Goal: Task Accomplishment & Management: Use online tool/utility

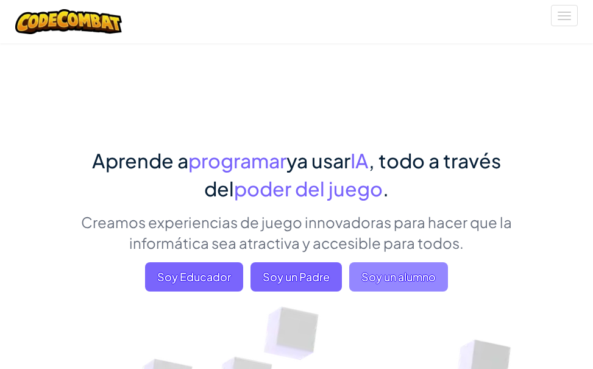
click at [391, 272] on font "Soy un alumno" at bounding box center [398, 276] width 74 height 14
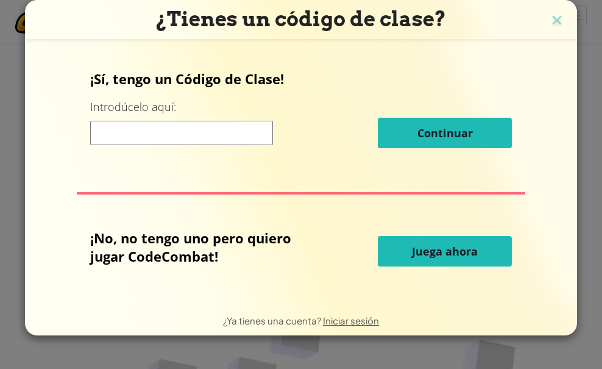
click at [180, 127] on input at bounding box center [181, 133] width 183 height 24
click at [409, 252] on button "Juega ahora" at bounding box center [445, 251] width 134 height 30
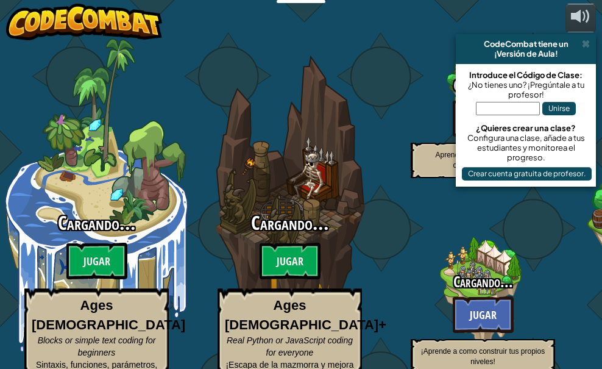
select select "es-ES"
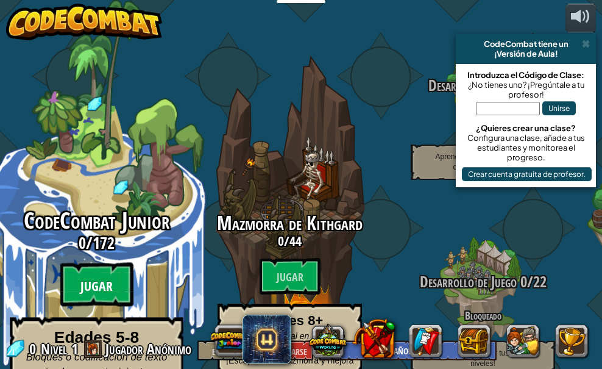
click at [94, 277] on font "Jugar" at bounding box center [96, 286] width 32 height 18
select select "es-ES"
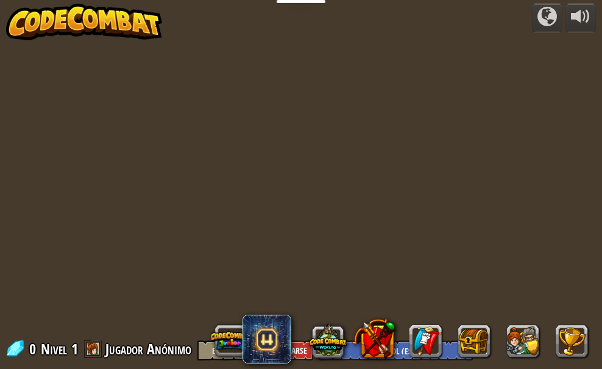
select select "es-ES"
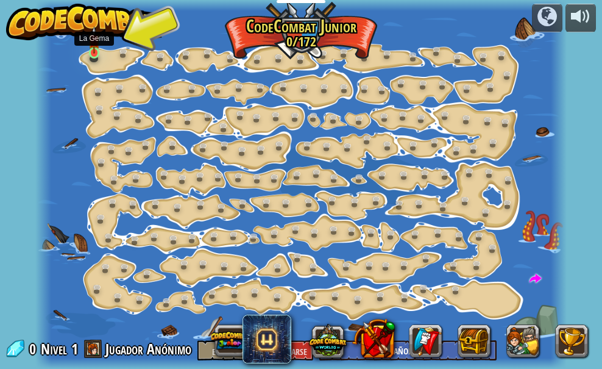
click at [92, 49] on img at bounding box center [94, 39] width 12 height 27
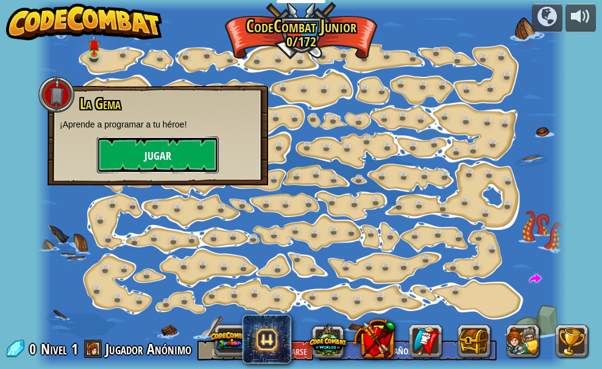
click at [140, 158] on button "Jugar" at bounding box center [158, 154] width 122 height 37
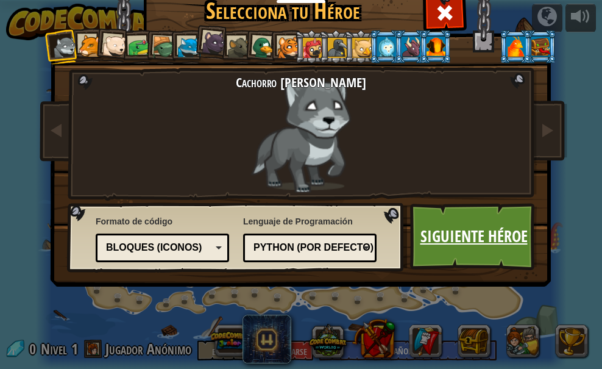
click at [447, 233] on font "Siguiente héroe" at bounding box center [473, 236] width 107 height 22
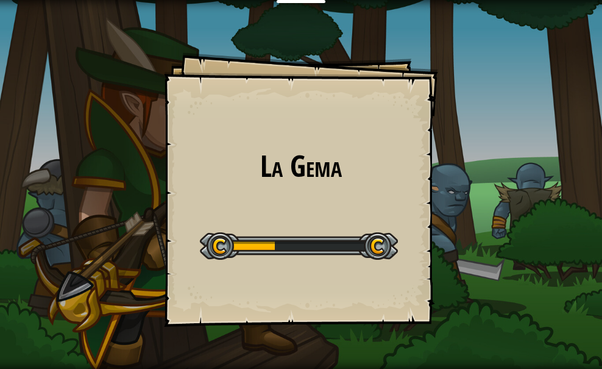
click at [238, 177] on h1 "La Gema" at bounding box center [301, 166] width 250 height 32
click at [235, 171] on h1 "La Gema" at bounding box center [301, 166] width 250 height 32
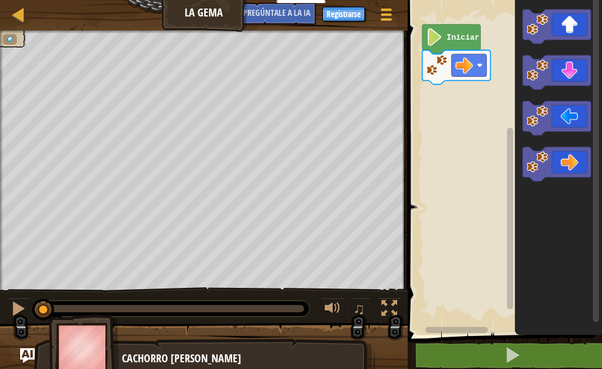
click at [473, 140] on div "Iniciar" at bounding box center [503, 164] width 198 height 341
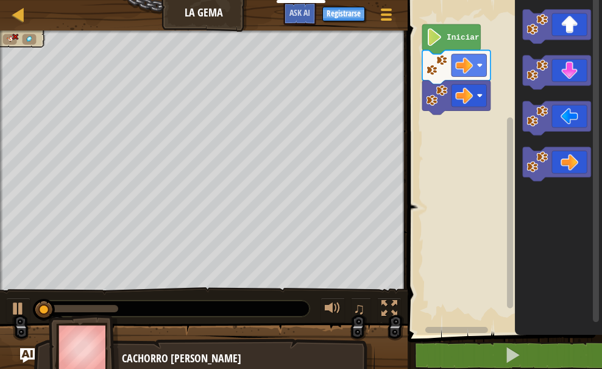
click at [439, 37] on image "Espacio de trabajo de Blockly" at bounding box center [434, 37] width 16 height 18
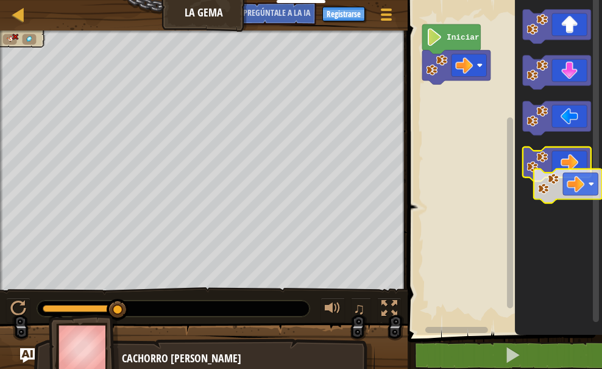
click at [529, 223] on icon "Espacio de trabajo de Blockly" at bounding box center [558, 164] width 87 height 341
click at [528, 215] on icon "Espacio de trabajo de Blockly" at bounding box center [558, 164] width 87 height 341
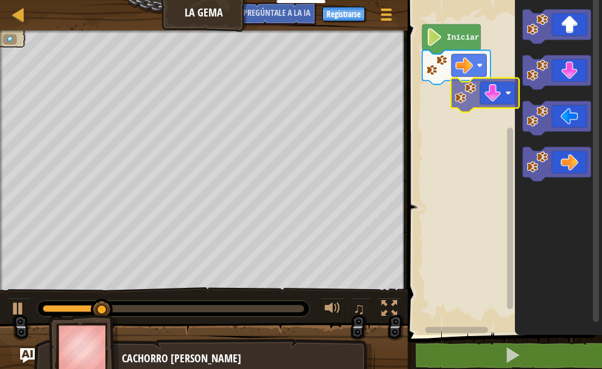
click at [429, 118] on div "Iniciar" at bounding box center [503, 164] width 198 height 341
click at [455, 104] on image "Espacio de trabajo de Blockly" at bounding box center [465, 92] width 21 height 21
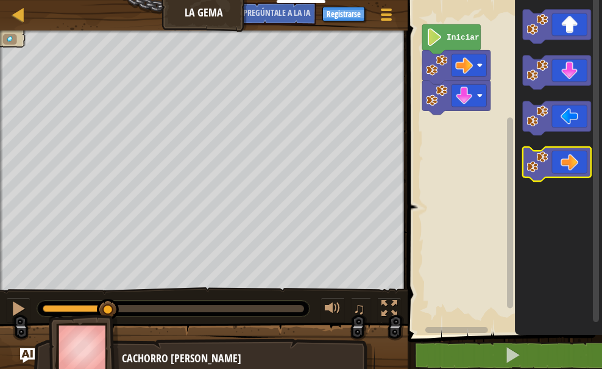
click at [565, 183] on icon "Espacio de trabajo de Blockly" at bounding box center [558, 164] width 87 height 341
click at [506, 160] on rect "Espacio de trabajo de Blockly" at bounding box center [510, 160] width 9 height 331
click at [506, 160] on icon "Espacio de trabajo de Blockly" at bounding box center [510, 160] width 9 height 331
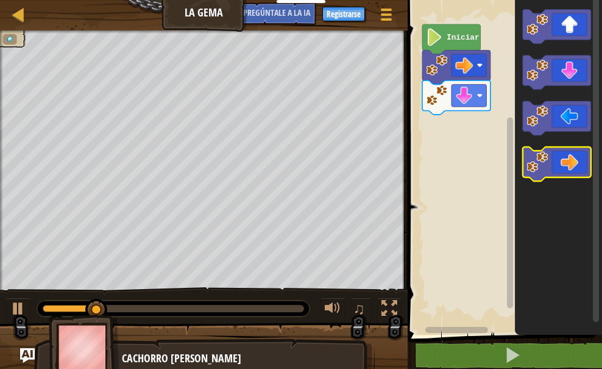
click at [548, 163] on icon "Espacio de trabajo de Blockly" at bounding box center [557, 164] width 68 height 34
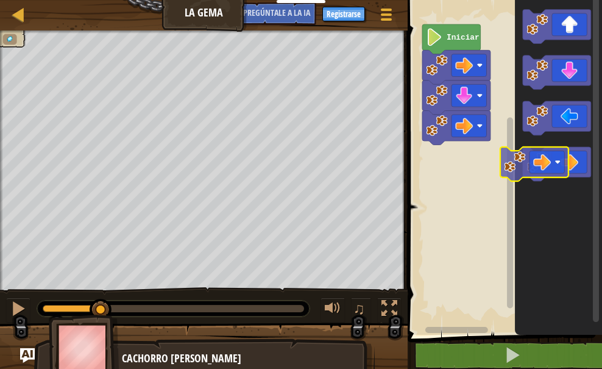
click at [509, 160] on div "Iniciar" at bounding box center [503, 164] width 198 height 341
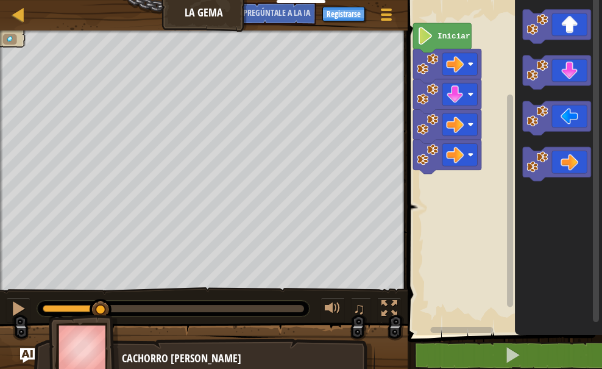
click at [484, 154] on rect "Espacio de trabajo de Blockly" at bounding box center [503, 164] width 198 height 341
click at [475, 169] on rect "Espacio de trabajo de Blockly" at bounding box center [503, 164] width 198 height 341
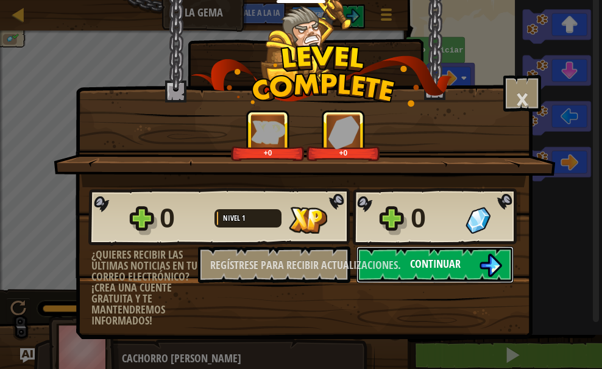
click at [448, 266] on font "Continuar" at bounding box center [435, 263] width 51 height 15
select select "es-ES"
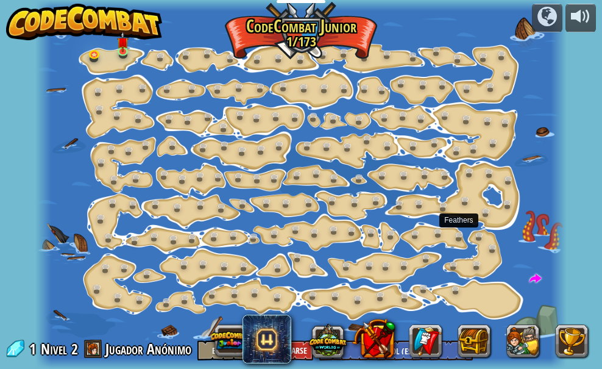
select select "es-ES"
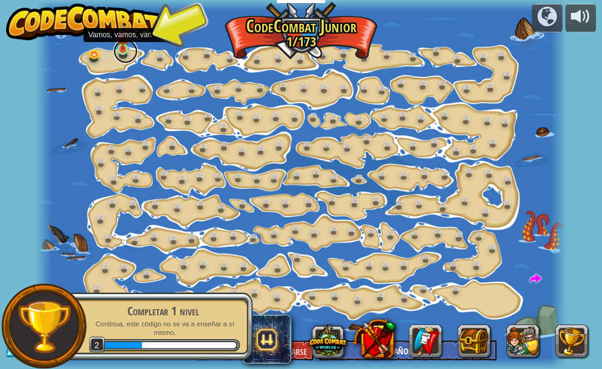
click at [120, 50] on link at bounding box center [125, 51] width 24 height 24
